Goal: Task Accomplishment & Management: Manage account settings

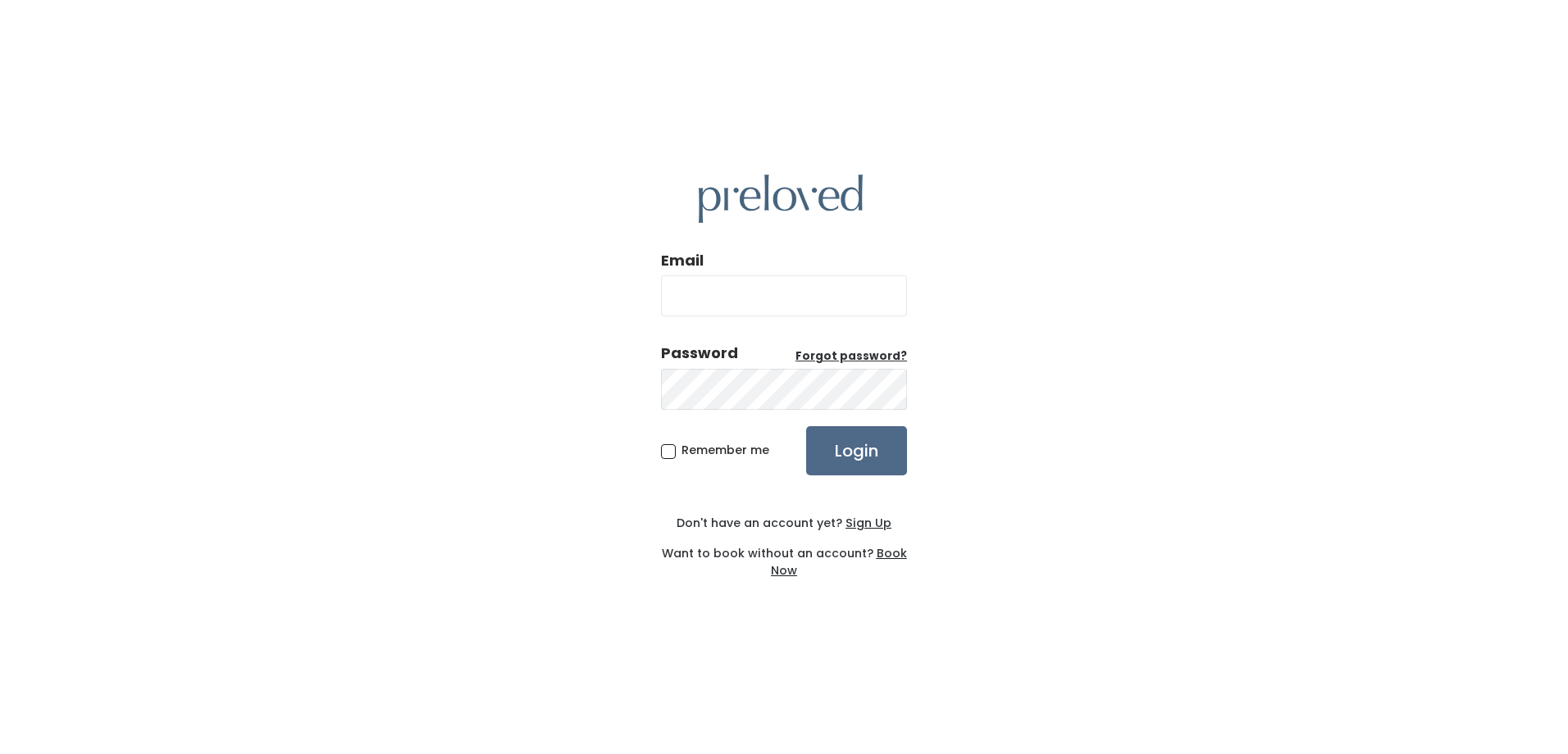
click at [739, 292] on input "Email" at bounding box center [783, 296] width 246 height 41
type input "kimnsam@yahoo.com"
click at [843, 441] on input "Login" at bounding box center [856, 451] width 101 height 49
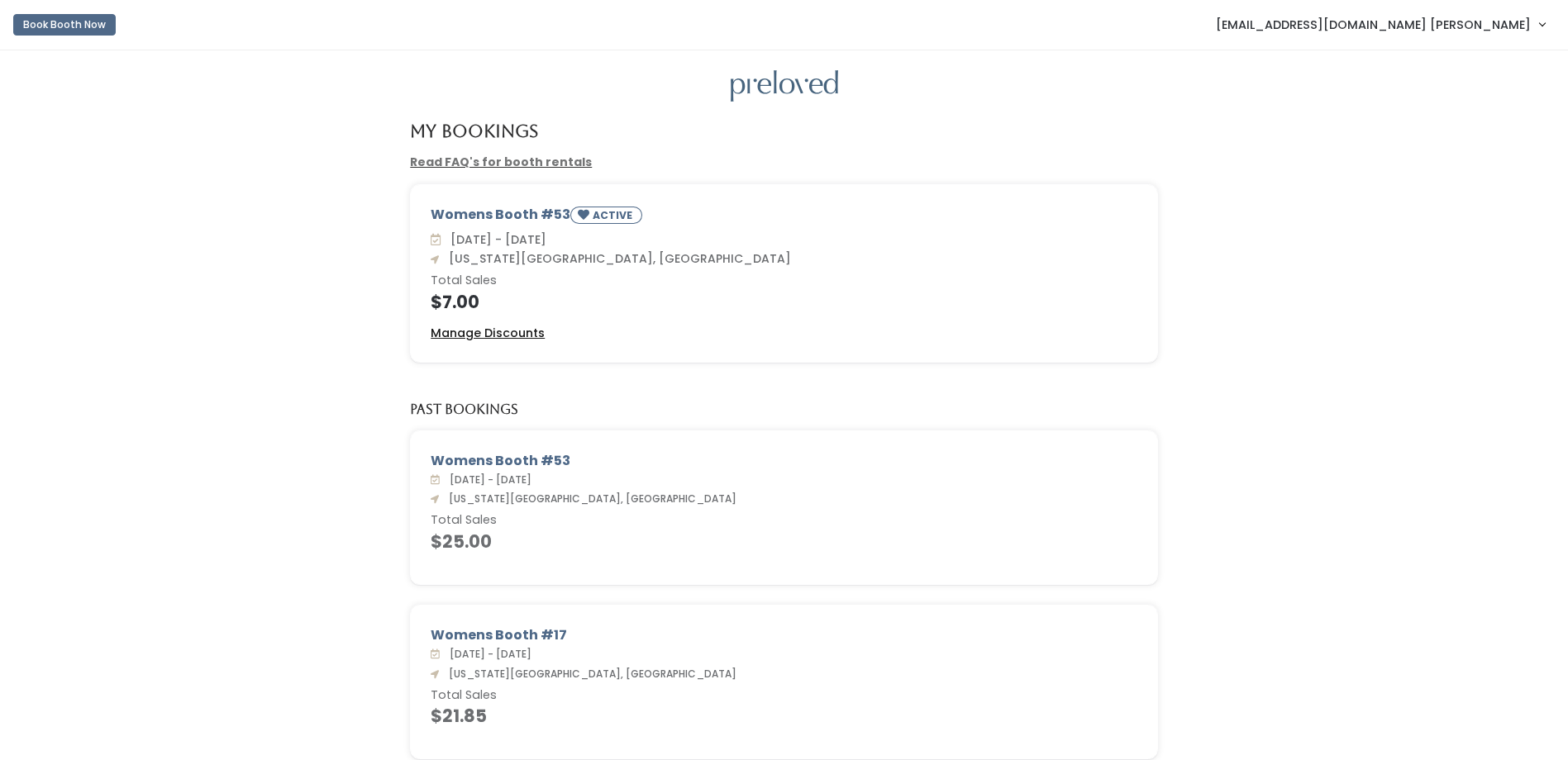
click at [483, 336] on u "Manage Discounts" at bounding box center [488, 333] width 115 height 17
